Goal: Task Accomplishment & Management: Manage account settings

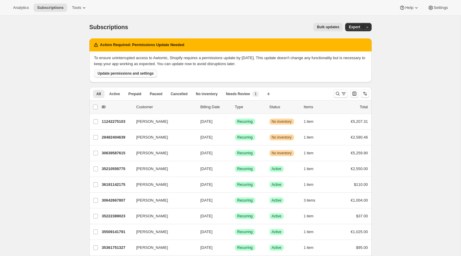
click at [115, 75] on span "Update permissions and settings" at bounding box center [126, 73] width 56 height 5
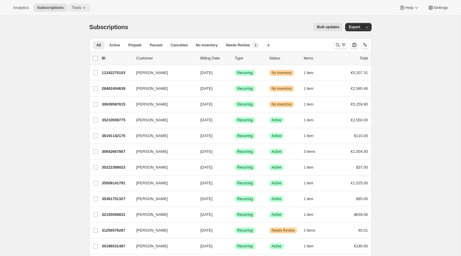
click at [76, 9] on span "Tools" at bounding box center [76, 7] width 9 height 5
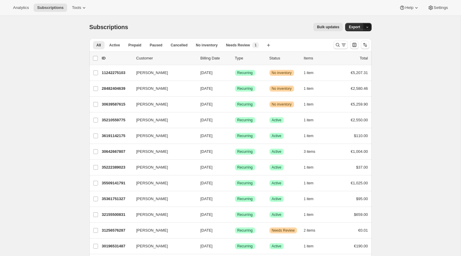
click at [369, 26] on icon "button" at bounding box center [367, 27] width 4 height 4
click at [372, 36] on div "Subscription data Timeline events [PERSON_NAME] & Failed Cancellation report" at bounding box center [344, 56] width 59 height 50
click at [369, 26] on icon "button" at bounding box center [367, 27] width 4 height 4
click at [326, 25] on button "Bulk updates" at bounding box center [327, 27] width 29 height 8
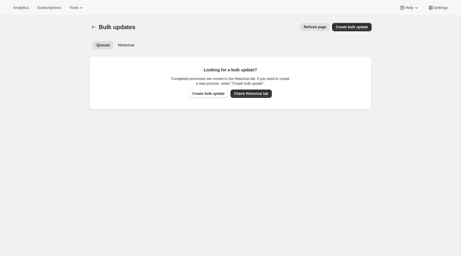
click at [318, 29] on span "Refresh page" at bounding box center [315, 27] width 23 height 5
click at [93, 25] on icon "Bulk updates" at bounding box center [94, 27] width 6 height 6
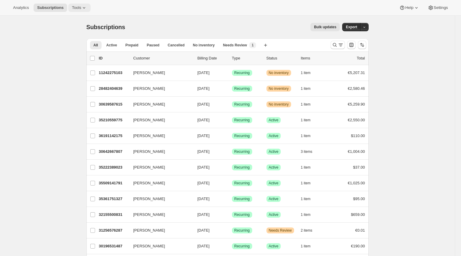
click at [86, 10] on icon at bounding box center [84, 8] width 6 height 6
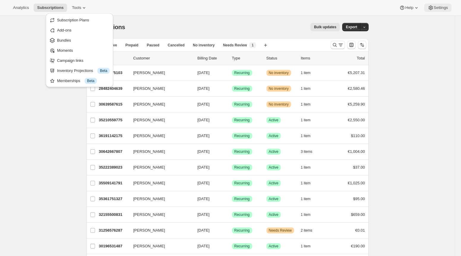
click at [440, 9] on span "Settings" at bounding box center [441, 7] width 14 height 5
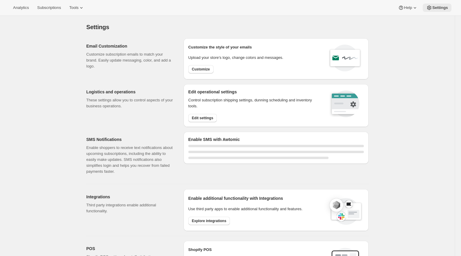
select select "22:00"
select select "09:00"
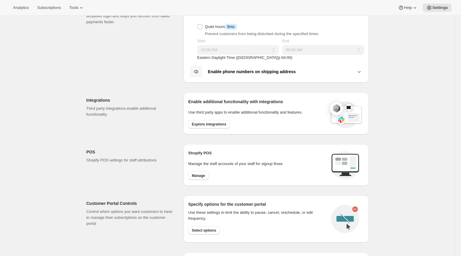
scroll to position [154, 0]
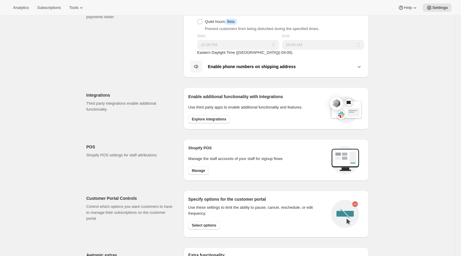
click at [204, 118] on span "Explore integrations" at bounding box center [209, 119] width 34 height 5
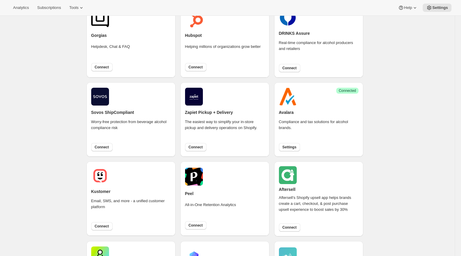
scroll to position [128, 0]
click at [285, 146] on span "Settings" at bounding box center [289, 146] width 14 height 5
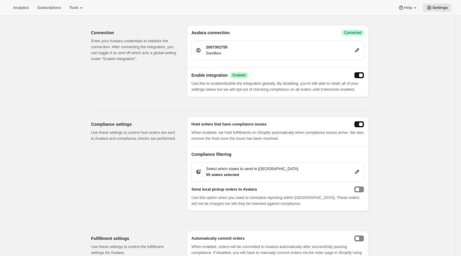
scroll to position [118, 0]
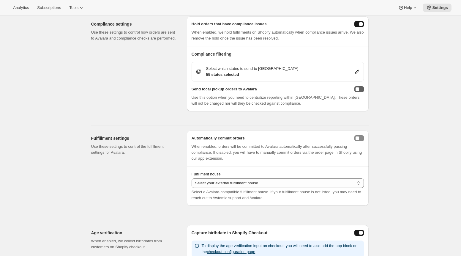
click at [360, 92] on button "sendLocalPickupToAvalara" at bounding box center [359, 89] width 10 height 6
